Goal: Transaction & Acquisition: Download file/media

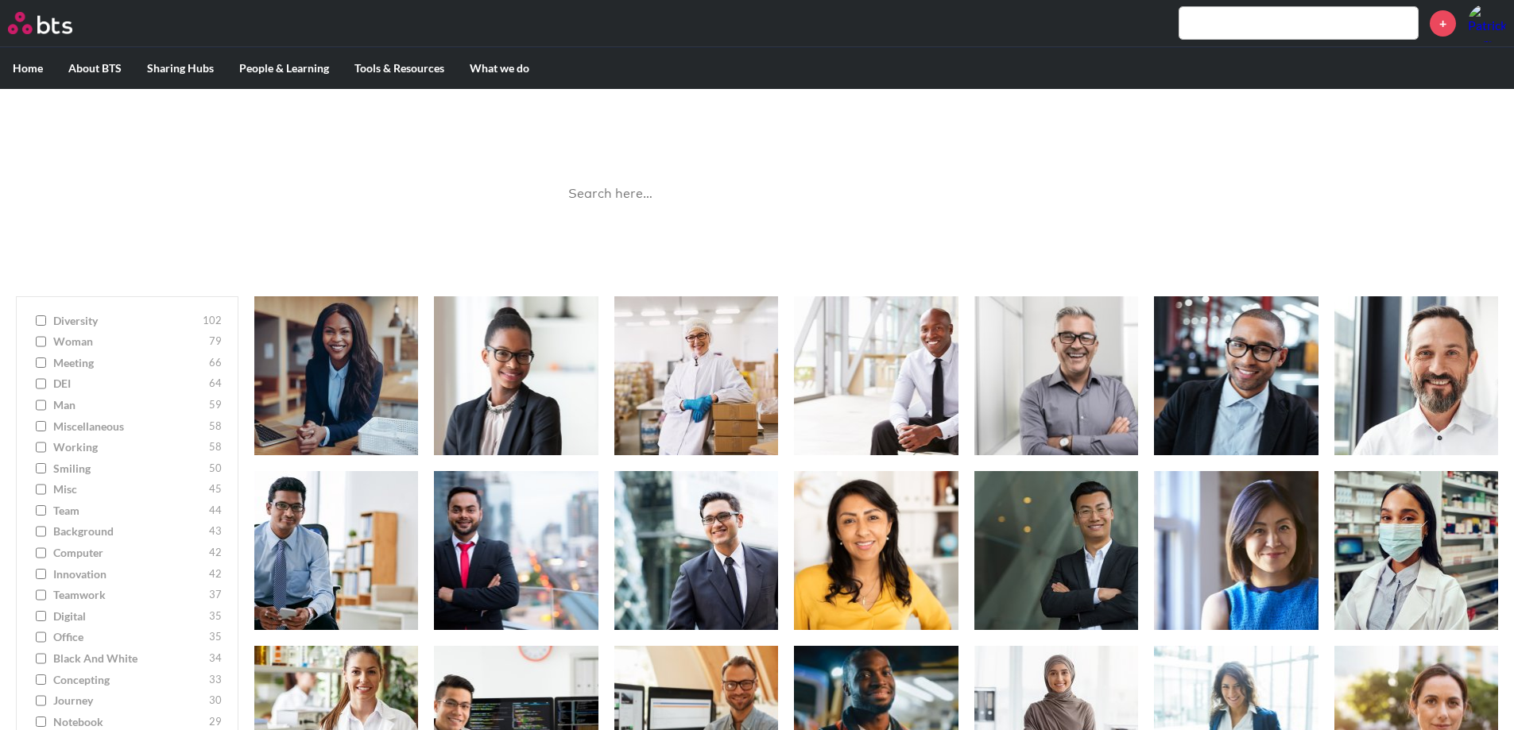
click at [606, 190] on input "search" at bounding box center [757, 194] width 397 height 42
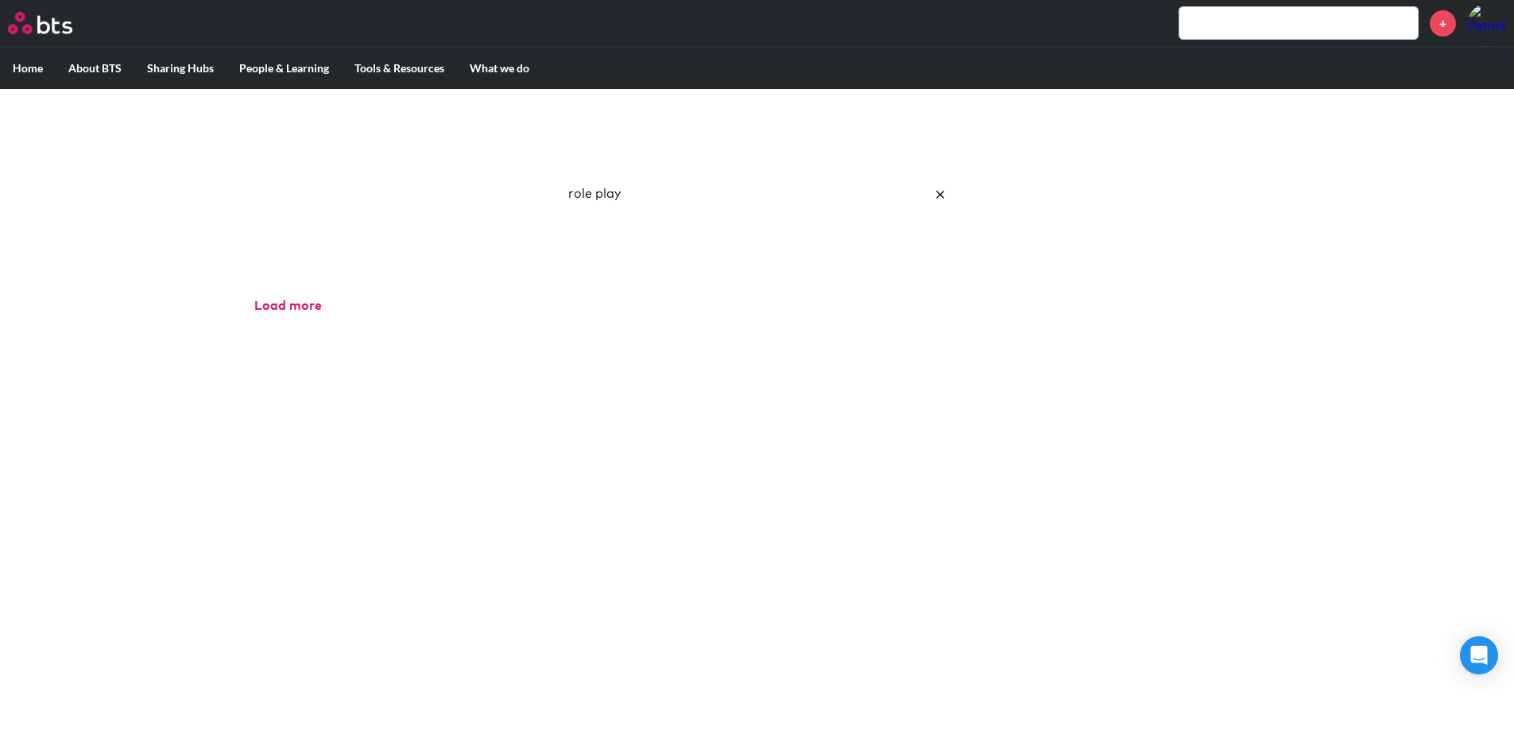
drag, startPoint x: 640, startPoint y: 195, endPoint x: 492, endPoint y: 189, distance: 148.0
click at [492, 189] on div "Image Gallery Best reusable photos in one place role play Ask a Question/Provid…" at bounding box center [757, 185] width 1514 height 192
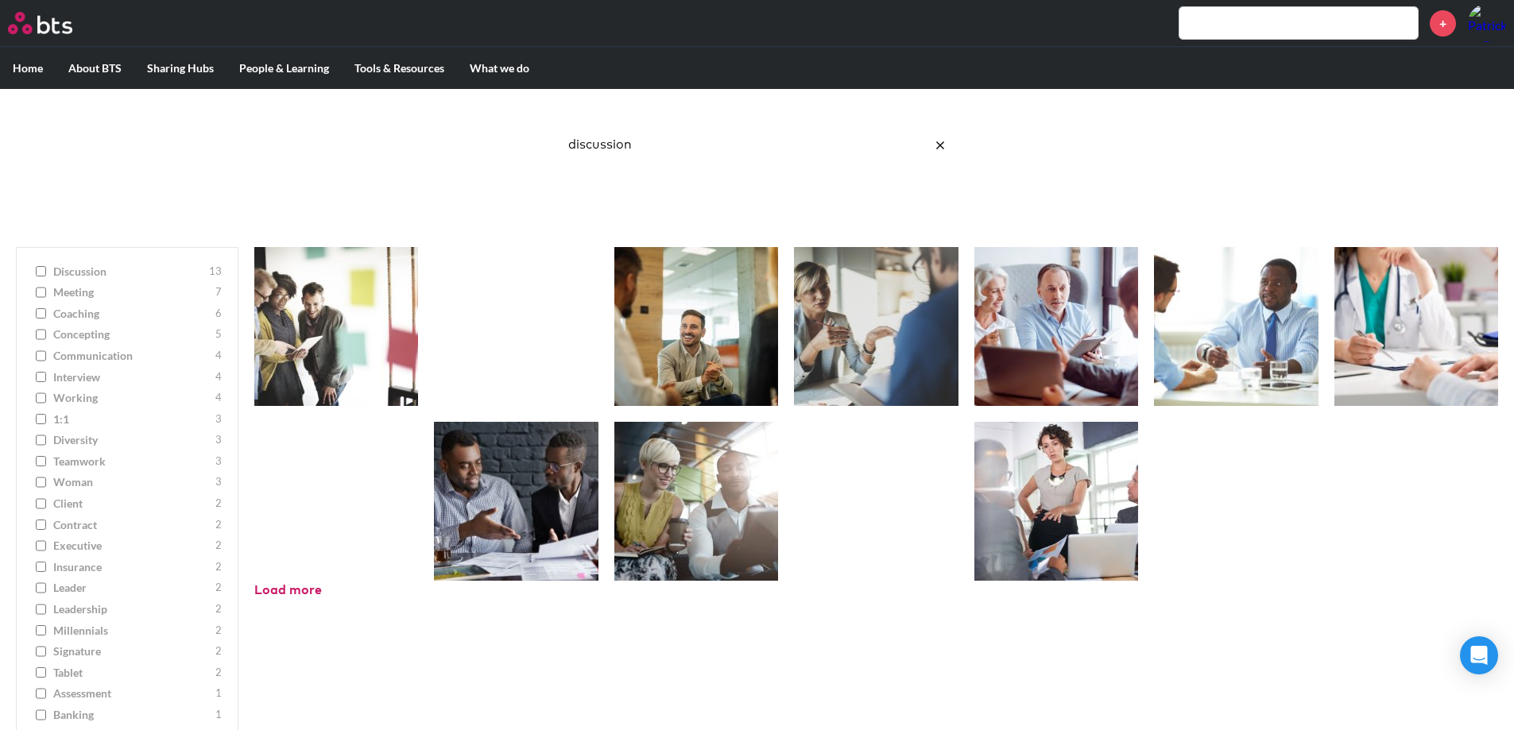
scroll to position [50, 0]
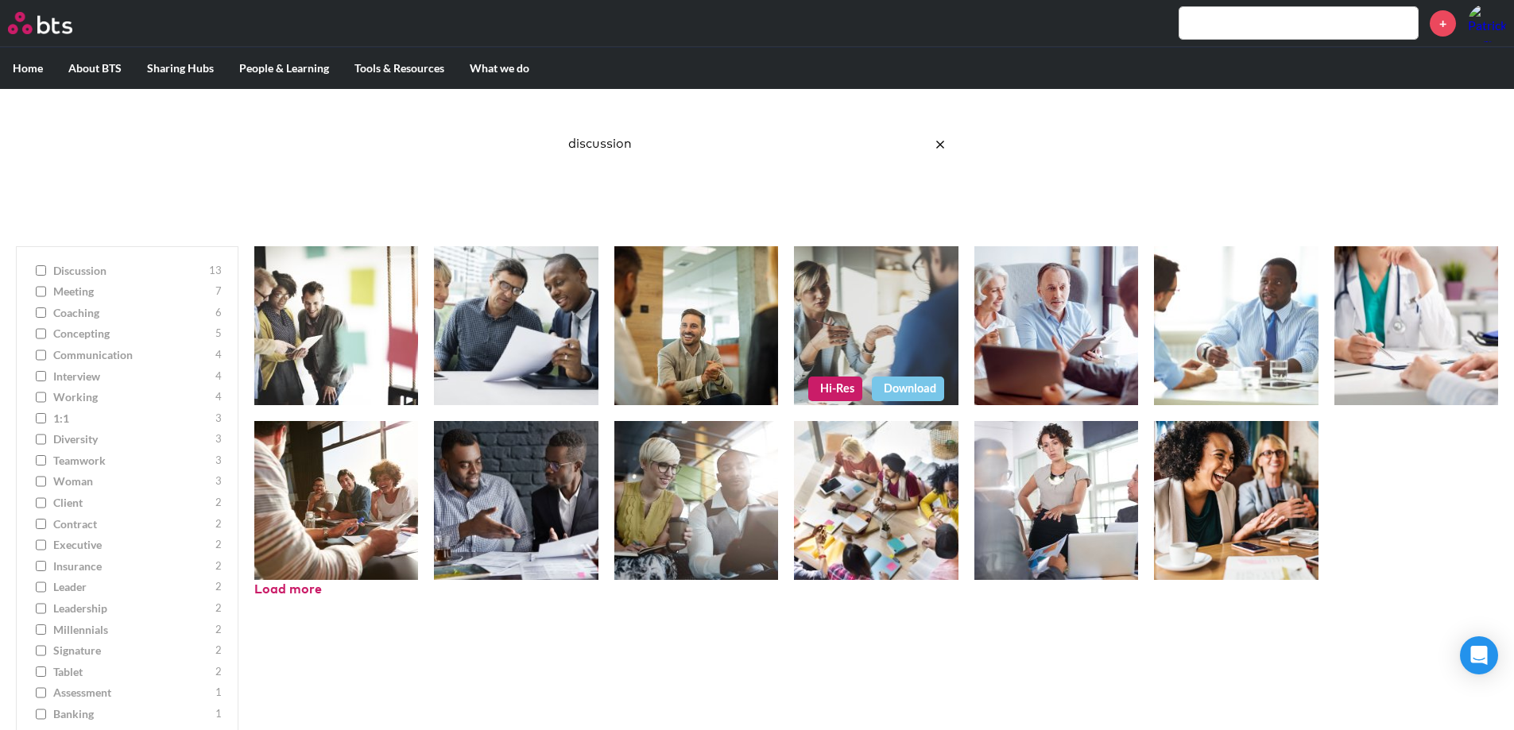
click at [832, 381] on link "Hi-Res" at bounding box center [835, 389] width 54 height 24
click at [580, 693] on div "Hi-Res Download Hi-Res Download Hi-Res Download Hi-Res Download Hi-Res Download…" at bounding box center [876, 527] width 1276 height 594
drag, startPoint x: 656, startPoint y: 143, endPoint x: 485, endPoint y: 138, distance: 170.9
click at [485, 138] on div "Image Gallery Best reusable photos in one place discussion Ask a Question/Provi…" at bounding box center [757, 135] width 1514 height 192
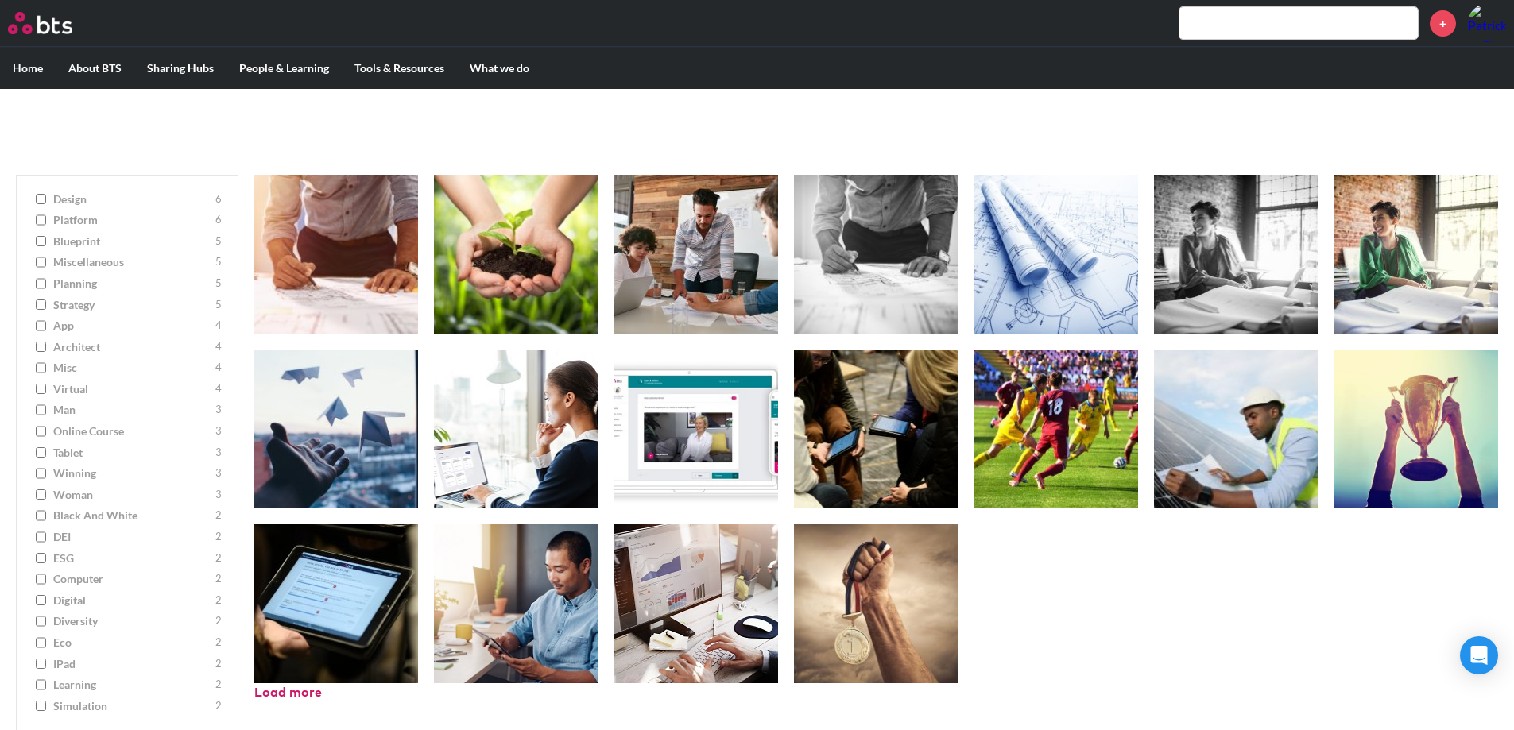
scroll to position [134, 0]
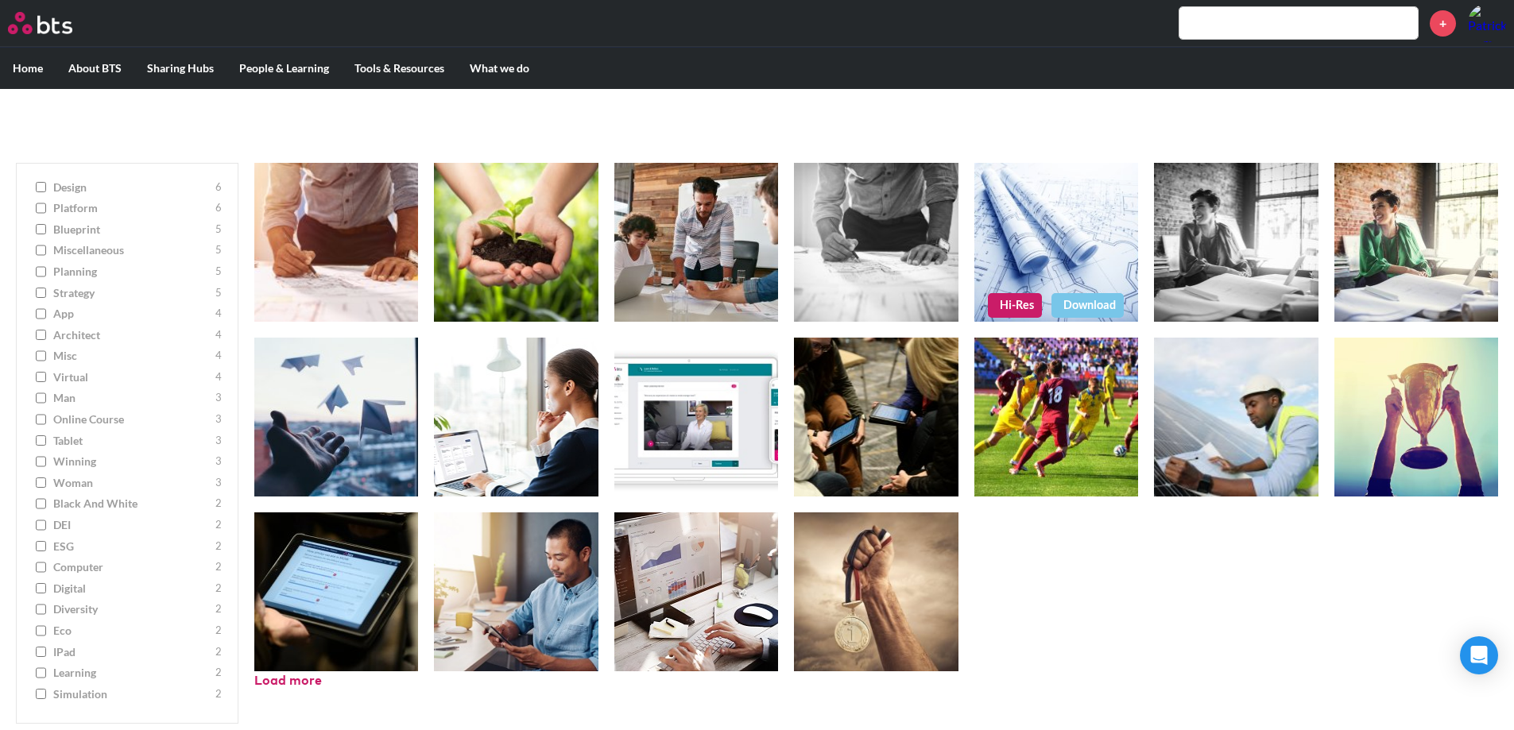
click at [1020, 308] on link "Hi-Res" at bounding box center [1015, 305] width 54 height 24
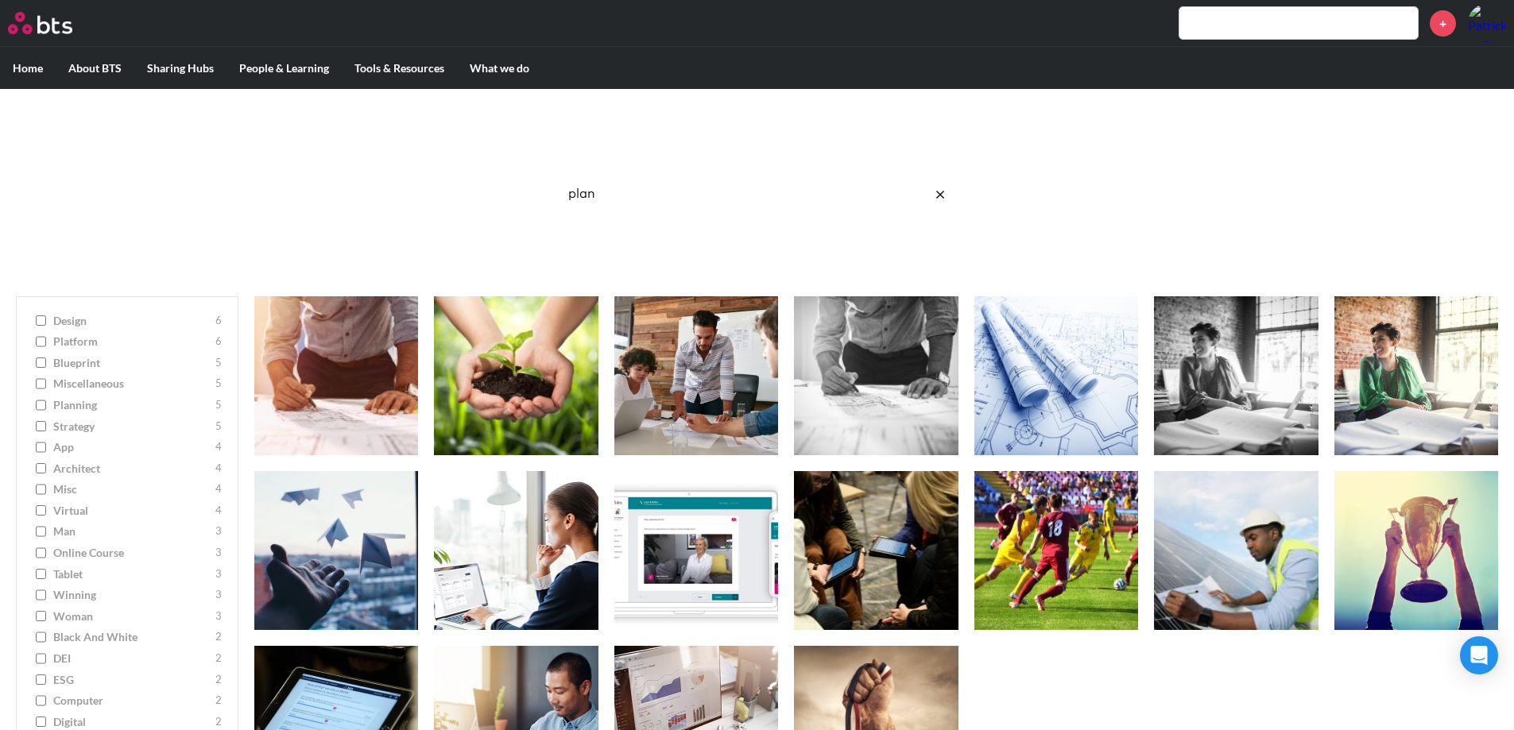
drag, startPoint x: 614, startPoint y: 199, endPoint x: 515, endPoint y: 199, distance: 98.5
click at [515, 199] on div "Image Gallery Best reusable photos in one place plan Ask a Question/Provide Fee…" at bounding box center [757, 185] width 1514 height 192
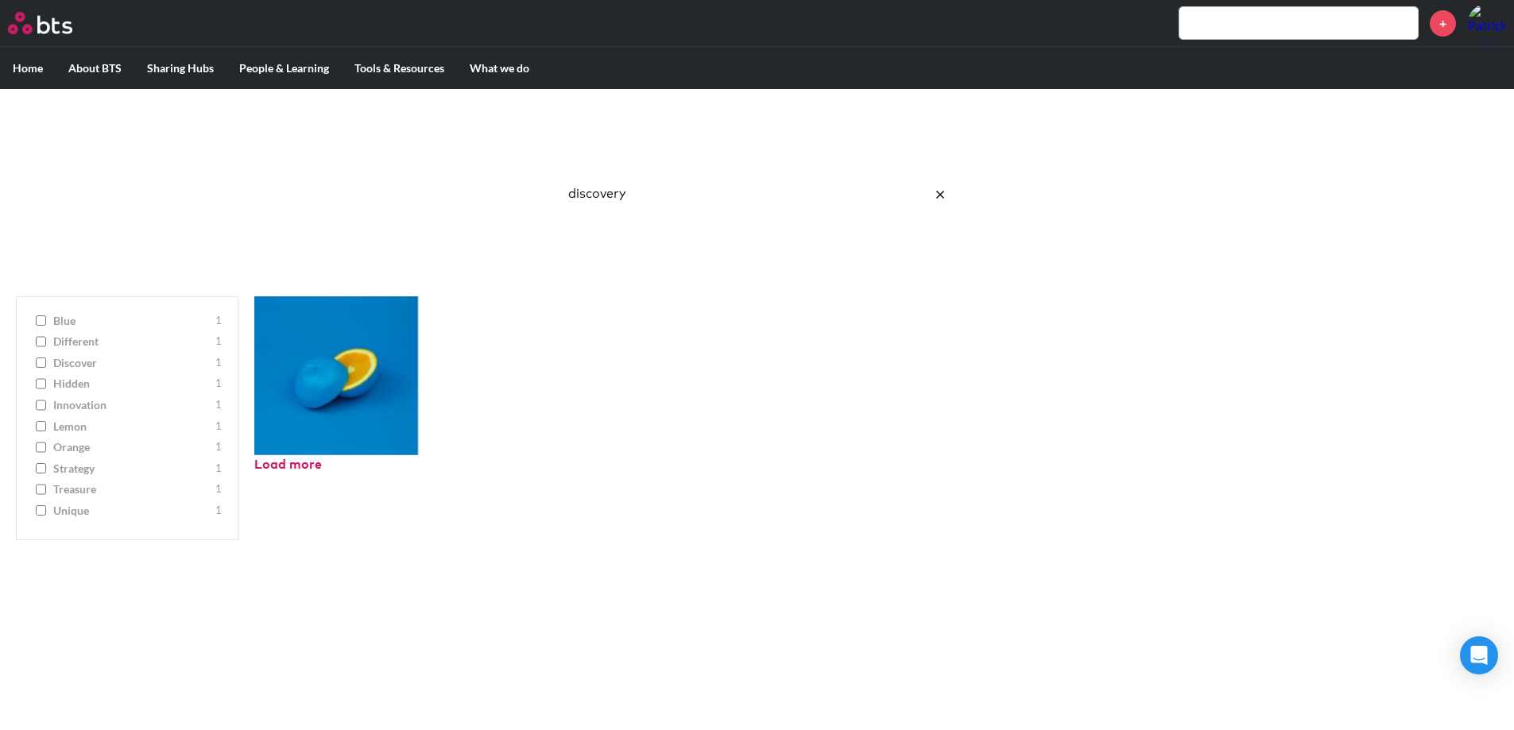
drag, startPoint x: 681, startPoint y: 206, endPoint x: 667, endPoint y: 205, distance: 14.3
click at [667, 205] on input "discovery" at bounding box center [757, 194] width 397 height 42
type input "d"
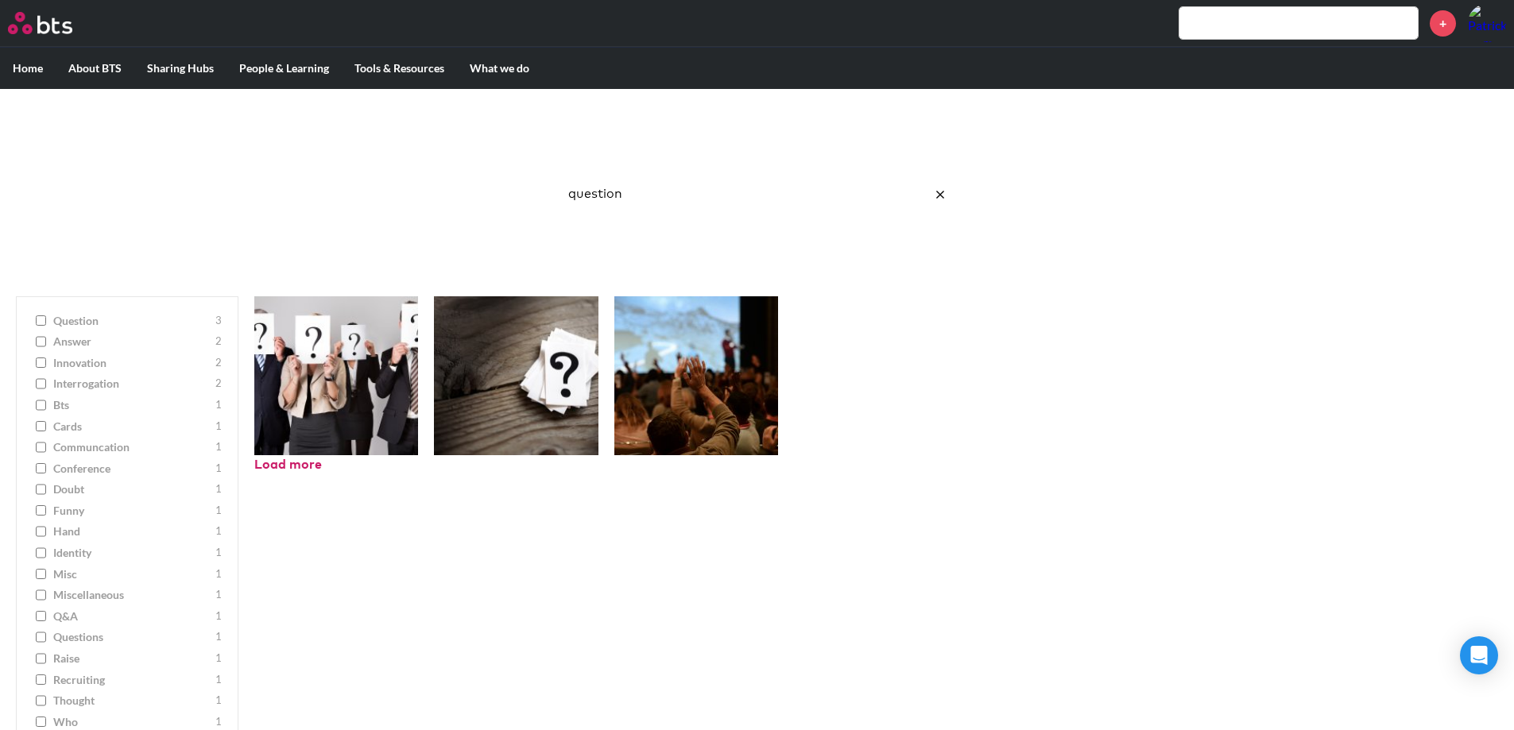
drag, startPoint x: 649, startPoint y: 199, endPoint x: 538, endPoint y: 198, distance: 111.3
click at [538, 198] on div "Image Gallery Best reusable photos in one place question Ask a Question/Provide…" at bounding box center [757, 185] width 1514 height 192
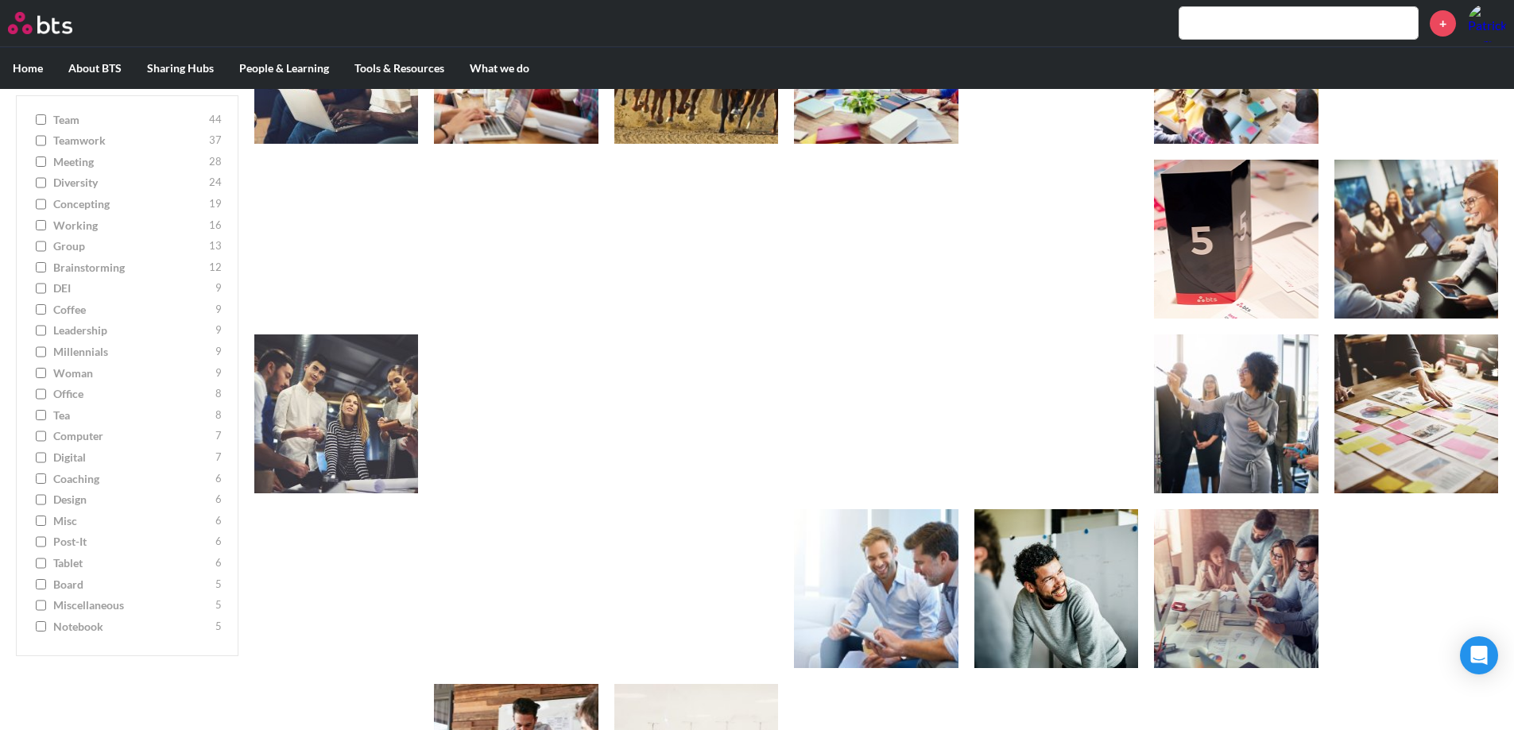
scroll to position [366, 0]
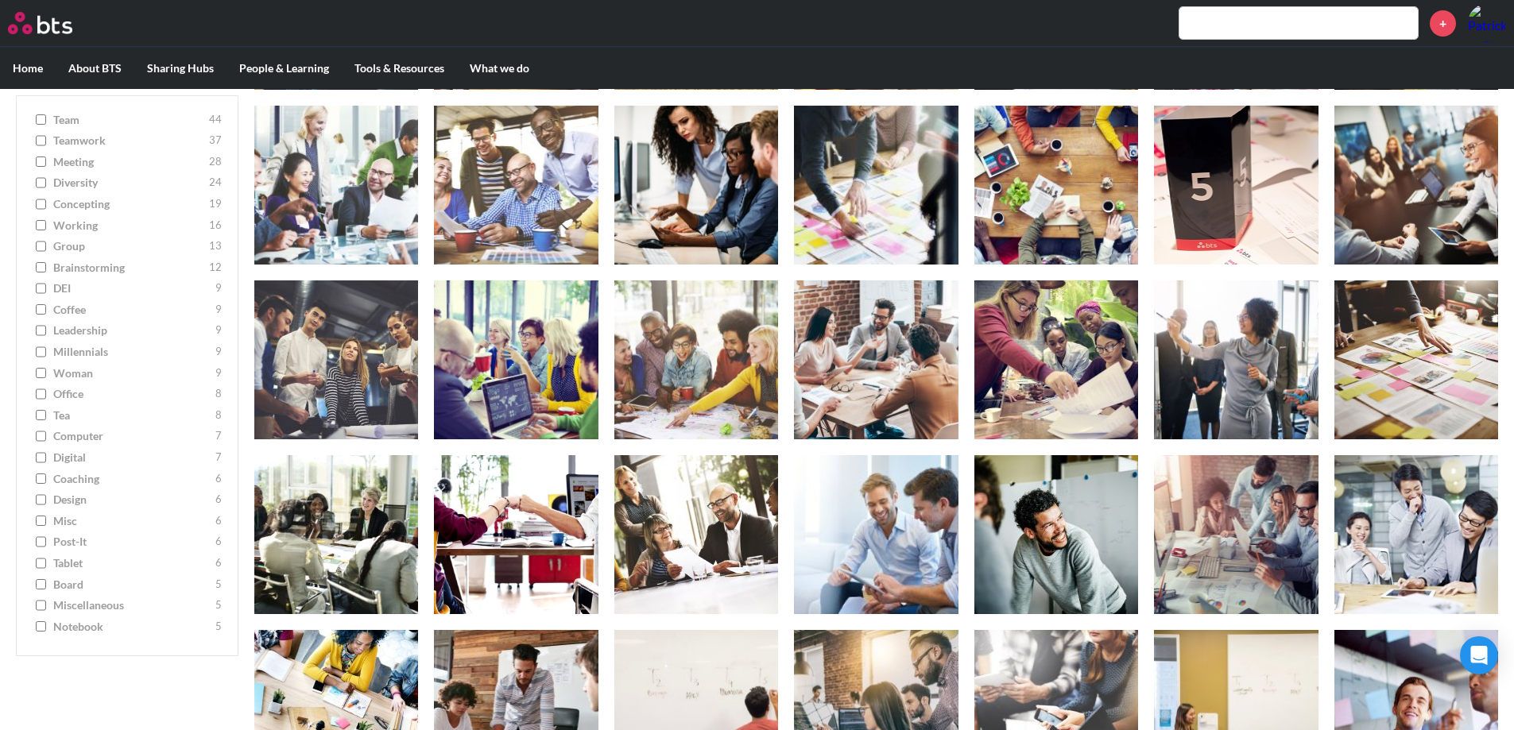
type input "team"
click at [1372, 426] on link "Hi-Res" at bounding box center [1375, 423] width 54 height 24
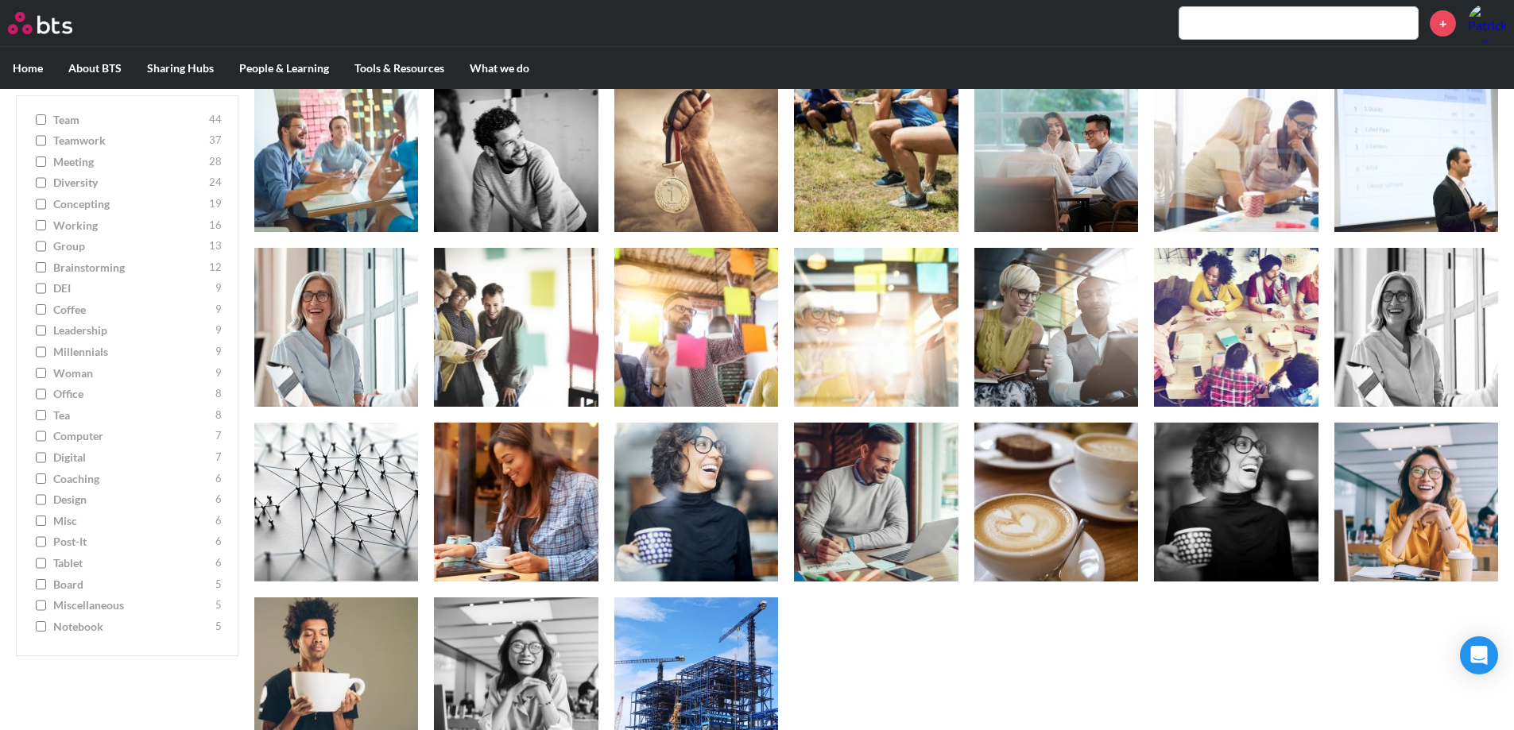
scroll to position [1273, 0]
click at [649, 387] on link "Hi-Res" at bounding box center [656, 389] width 54 height 24
